Goal: Task Accomplishment & Management: Manage account settings

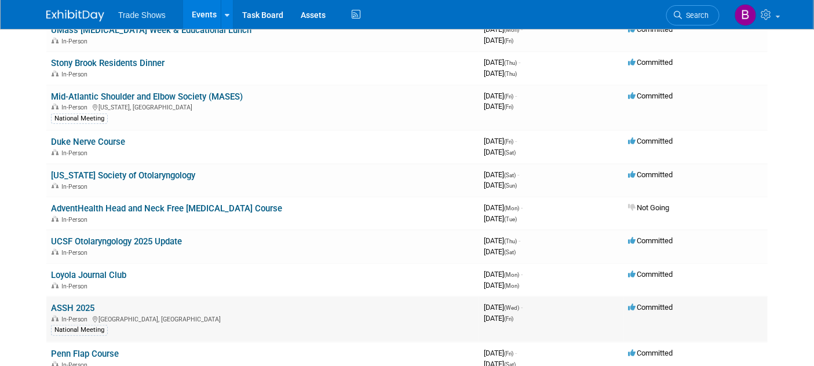
scroll to position [129, 0]
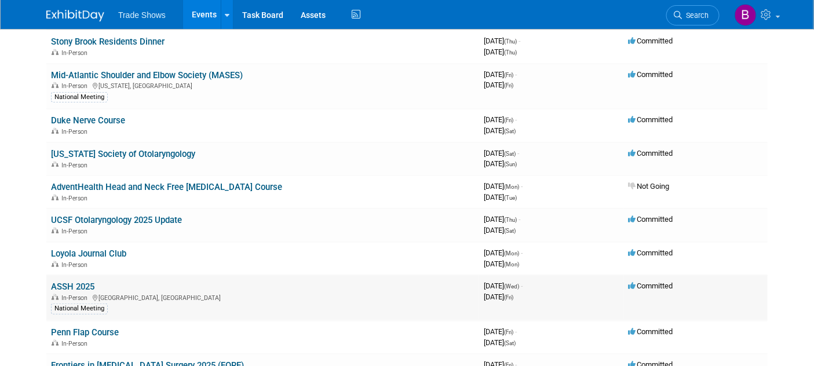
click at [71, 294] on span "In-Person" at bounding box center [76, 298] width 30 height 8
click at [71, 286] on link "ASSH 2025" at bounding box center [72, 286] width 43 height 10
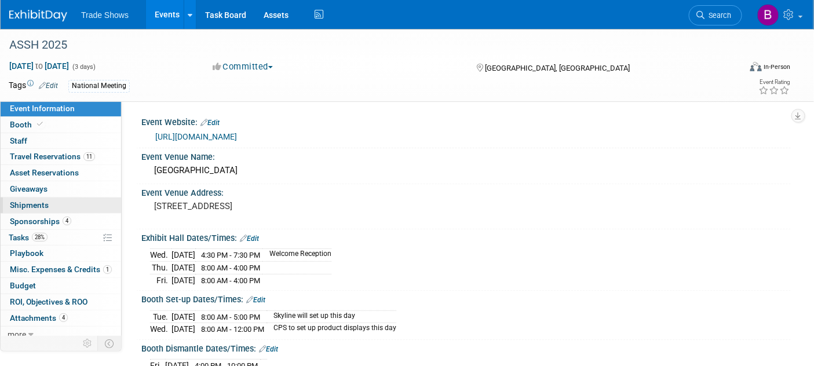
click at [12, 207] on span "Shipments 0" at bounding box center [29, 204] width 39 height 9
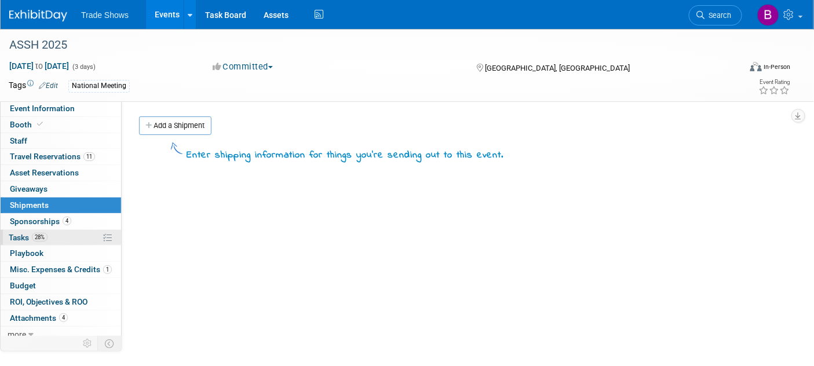
click at [37, 237] on span "28%" at bounding box center [40, 237] width 16 height 9
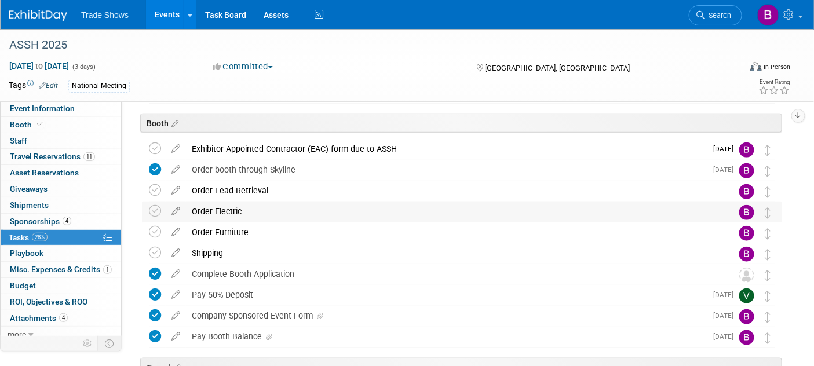
scroll to position [257, 0]
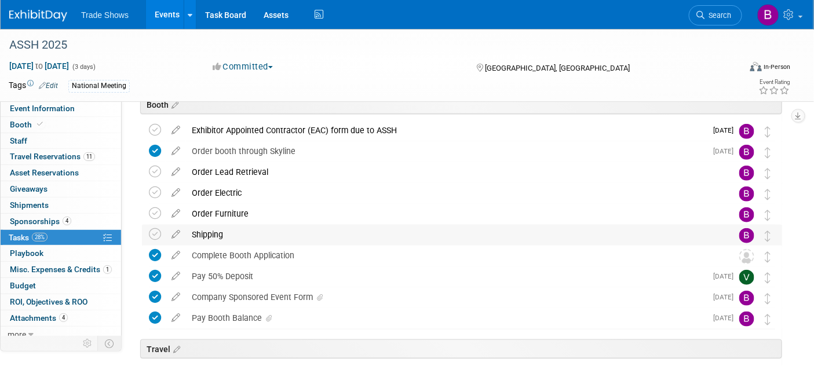
click at [209, 235] on div "Shipping" at bounding box center [451, 235] width 530 height 20
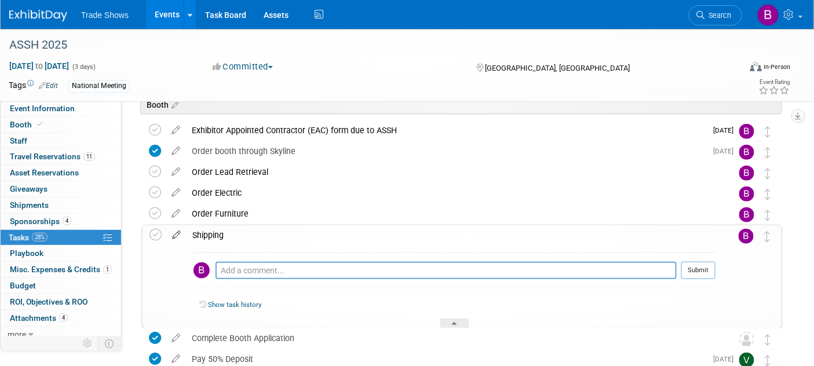
click at [174, 233] on icon at bounding box center [176, 232] width 20 height 14
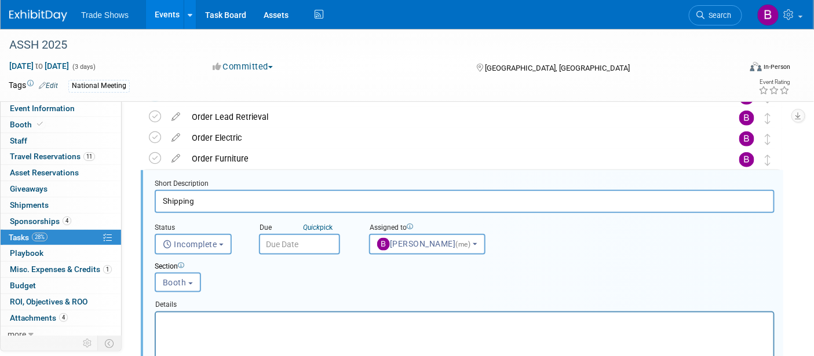
scroll to position [0, 0]
click at [286, 246] on input "text" at bounding box center [299, 244] width 81 height 21
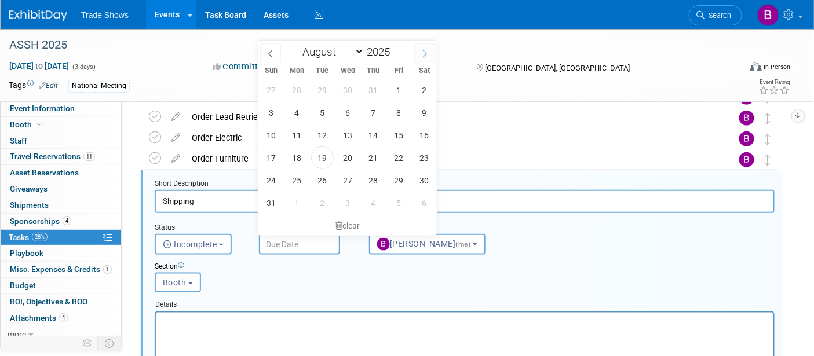
click at [418, 53] on span at bounding box center [424, 53] width 21 height 20
select select "8"
click at [354, 112] on span "10" at bounding box center [347, 112] width 23 height 23
type input "Sep 10, 2025"
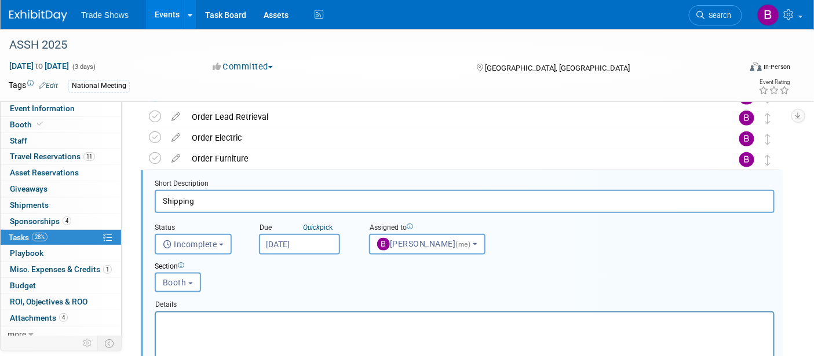
click at [293, 195] on input "Shipping" at bounding box center [465, 201] width 620 height 23
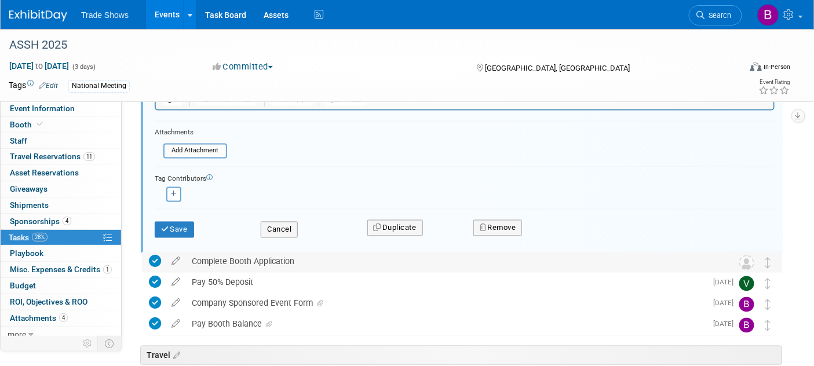
scroll to position [570, 0]
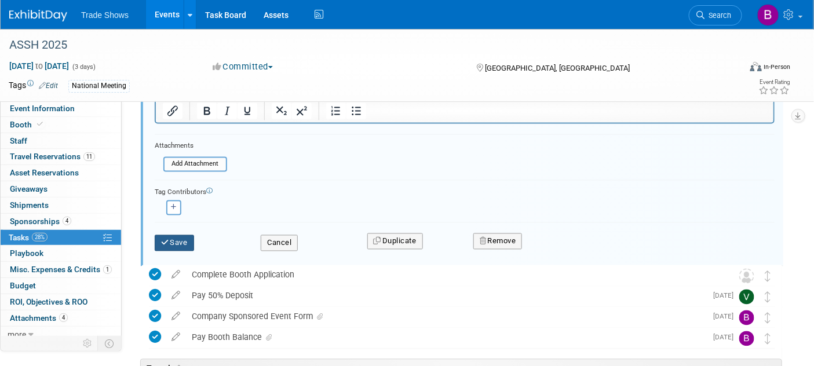
type input "Shipping - due to Skyline 9/17"
click at [182, 244] on button "Save" at bounding box center [174, 243] width 39 height 16
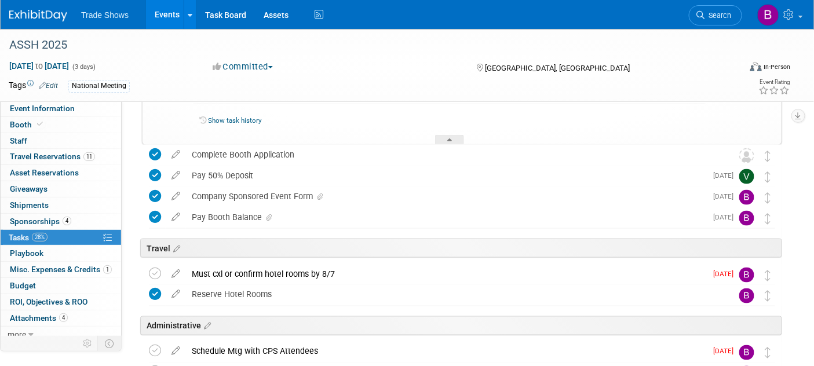
scroll to position [441, 0]
click at [47, 224] on span "Sponsorships 4" at bounding box center [40, 221] width 61 height 9
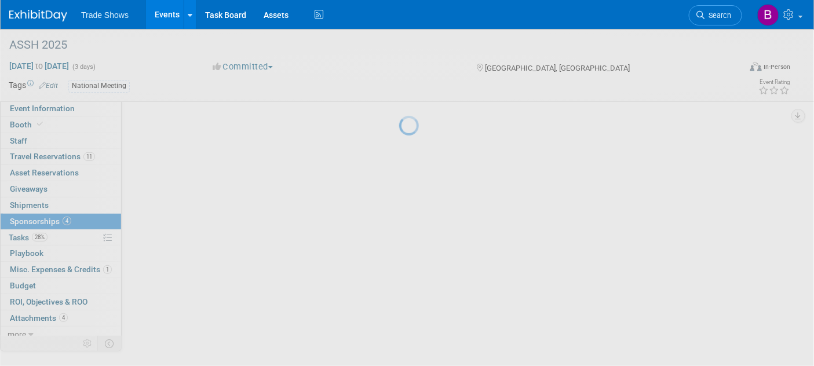
scroll to position [0, 0]
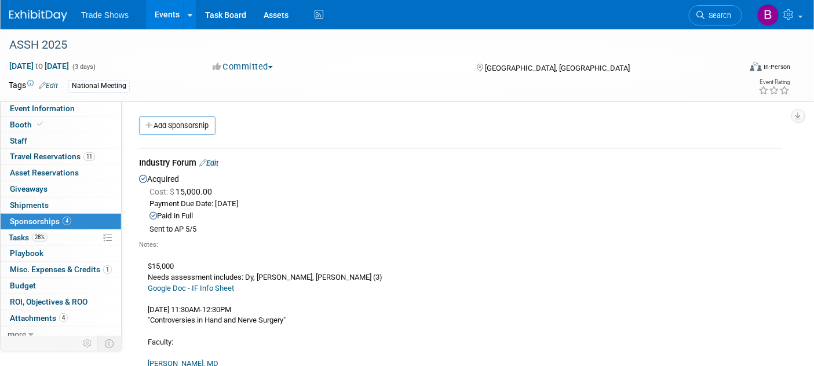
click at [218, 159] on link "Edit" at bounding box center [208, 163] width 19 height 9
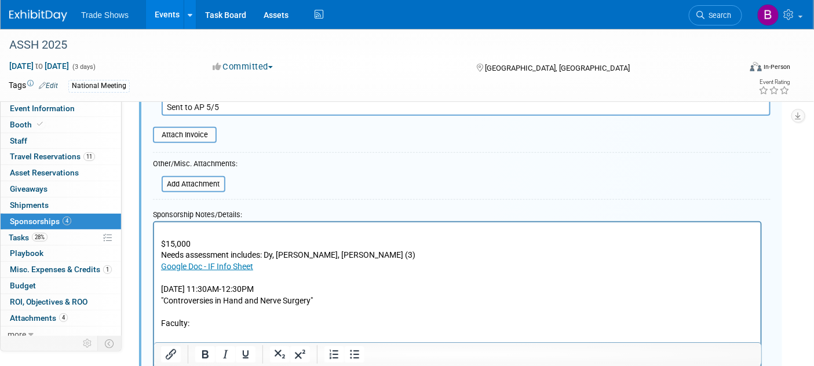
scroll to position [274, 0]
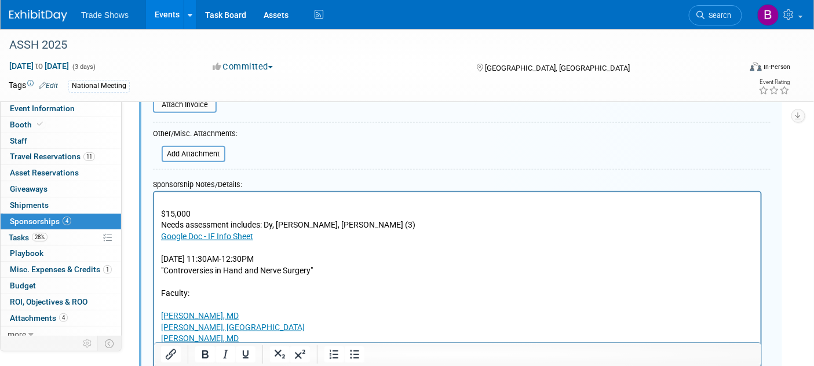
click at [312, 258] on p "$15,000 Needs assessment includes: Dy, Moore, Kozin (3) Google Doc - IF Info Sh…" at bounding box center [456, 326] width 593 height 261
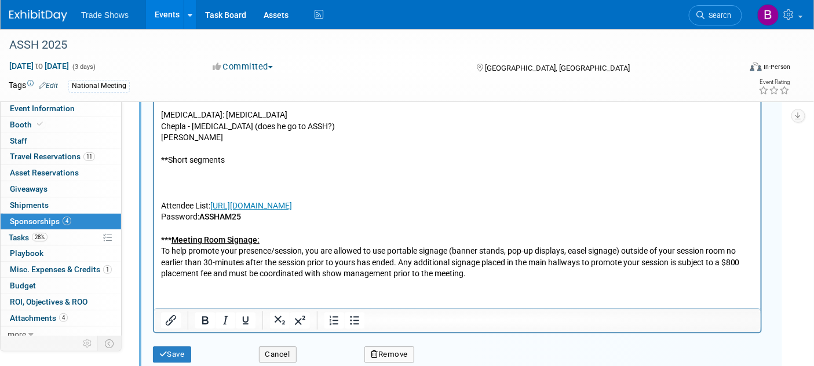
scroll to position [982, 0]
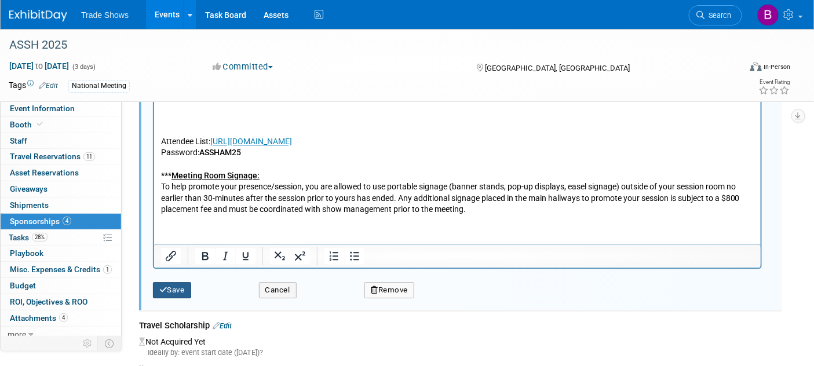
click at [167, 291] on button "Save" at bounding box center [172, 290] width 38 height 16
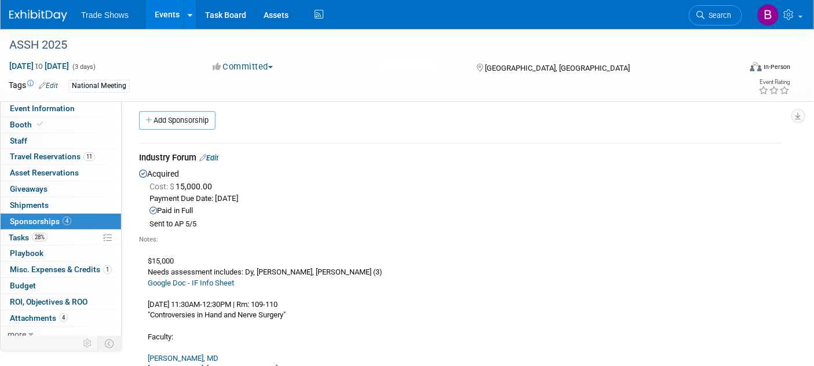
scroll to position [0, 0]
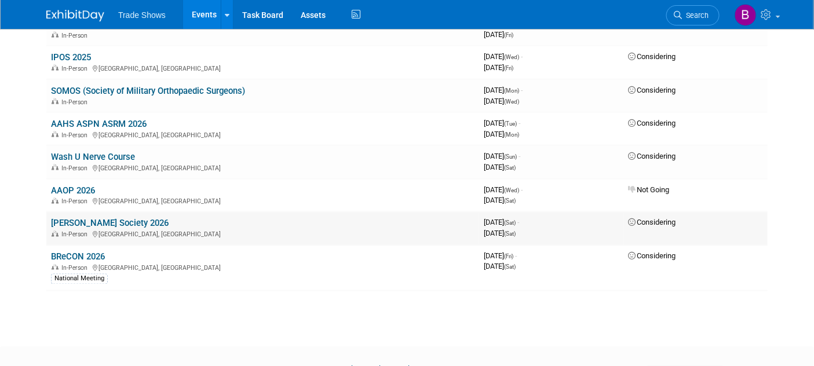
scroll to position [530, 0]
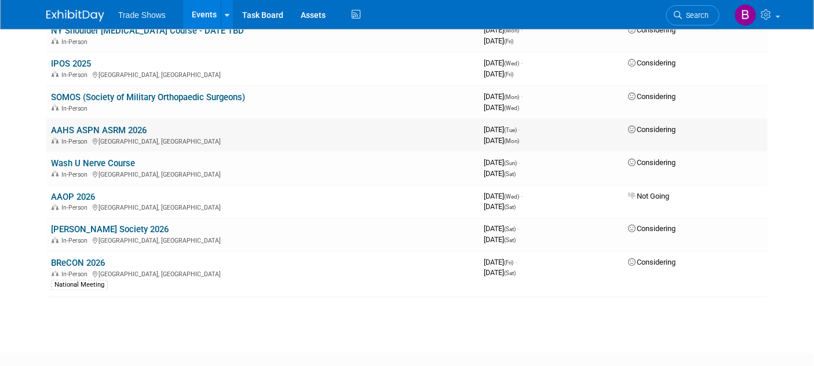
click at [101, 125] on link "AAHS ASPN ASRM 2026" at bounding box center [99, 130] width 96 height 10
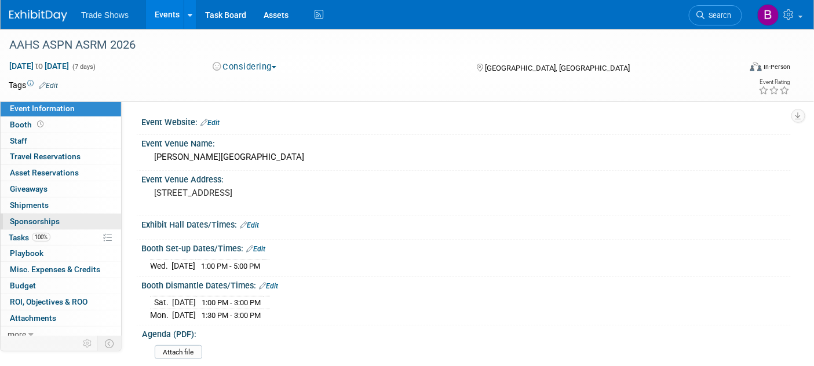
click at [51, 217] on span "Sponsorships 0" at bounding box center [35, 221] width 50 height 9
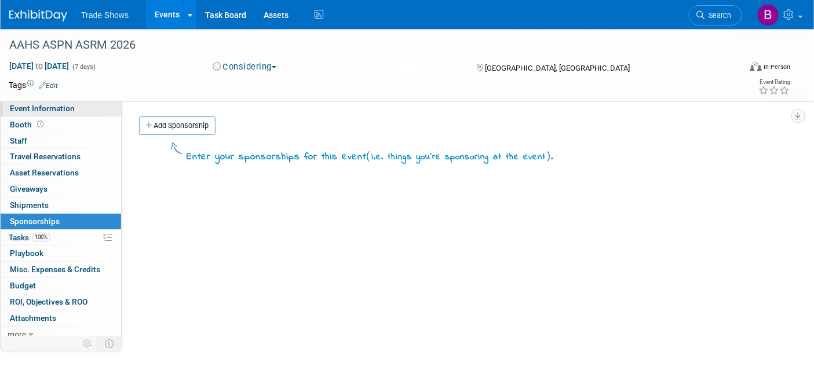
click at [45, 110] on span "Event Information" at bounding box center [42, 108] width 65 height 9
